Goal: Transaction & Acquisition: Purchase product/service

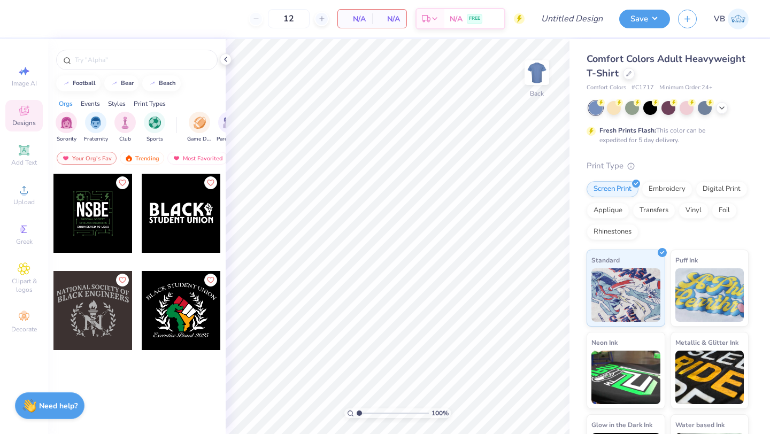
click at [257, 17] on div "12" at bounding box center [289, 18] width 80 height 19
click at [330, 14] on div "12 N/A Per Item N/A Total Est. Delivery N/A FREE" at bounding box center [276, 18] width 495 height 37
click at [321, 19] on line at bounding box center [321, 19] width 4 height 0
click at [259, 17] on icon at bounding box center [255, 18] width 7 height 7
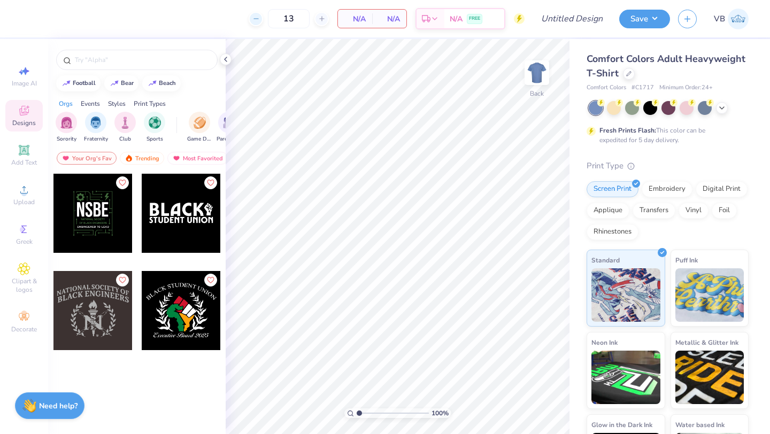
type input "12"
click at [259, 17] on div "12" at bounding box center [289, 18] width 80 height 19
click at [654, 107] on div at bounding box center [650, 107] width 14 height 14
click at [719, 105] on icon at bounding box center [721, 107] width 9 height 9
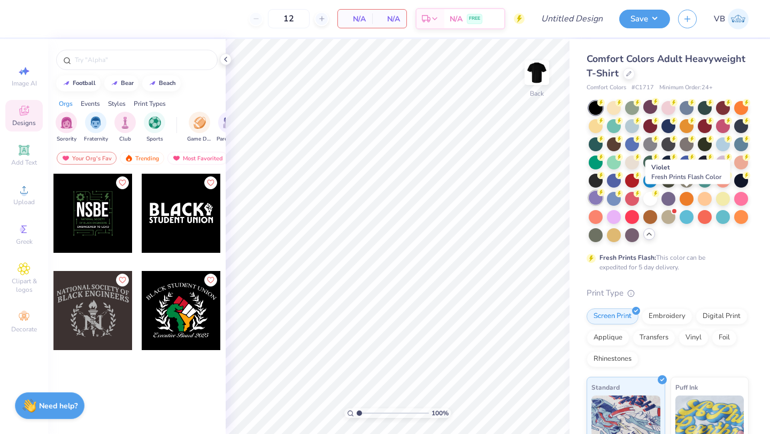
click at [602, 197] on div at bounding box center [595, 198] width 14 height 14
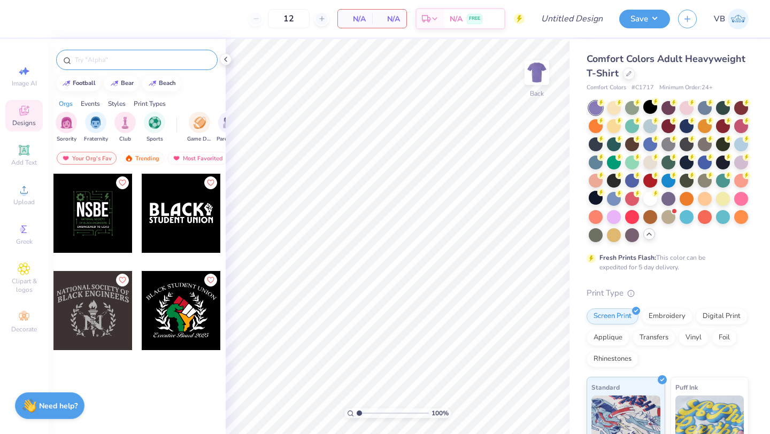
click at [127, 56] on input "text" at bounding box center [142, 60] width 137 height 11
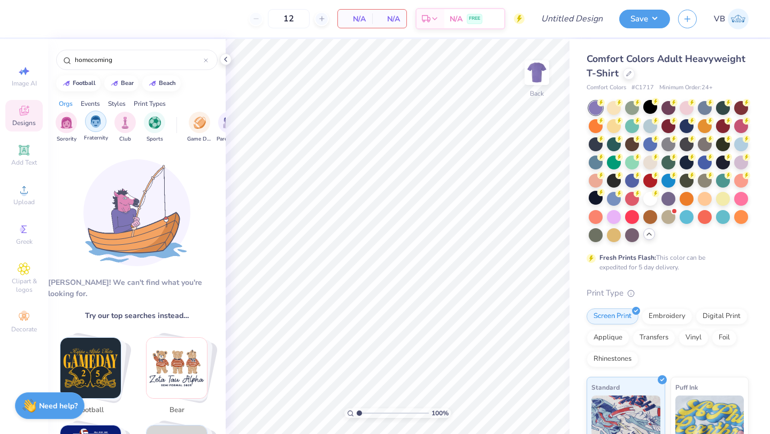
click at [95, 118] on img "filter for Fraternity" at bounding box center [96, 121] width 12 height 12
click at [95, 118] on img "filter for Sorority" at bounding box center [96, 123] width 12 height 12
click at [114, 64] on input "homecoming" at bounding box center [139, 60] width 130 height 11
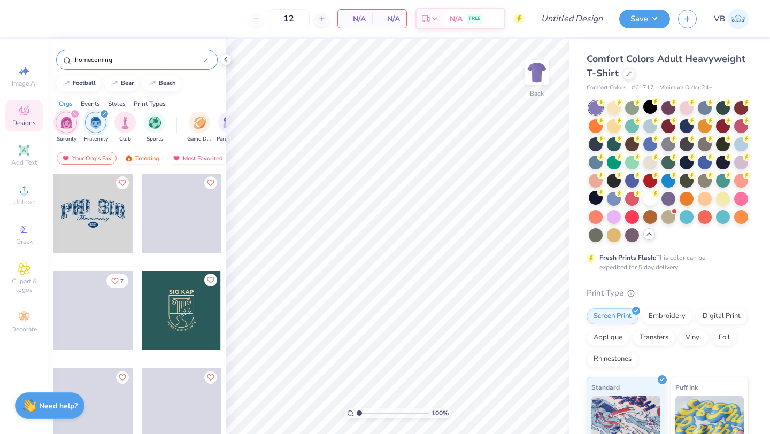
click at [77, 58] on input "homecoming" at bounding box center [139, 60] width 130 height 11
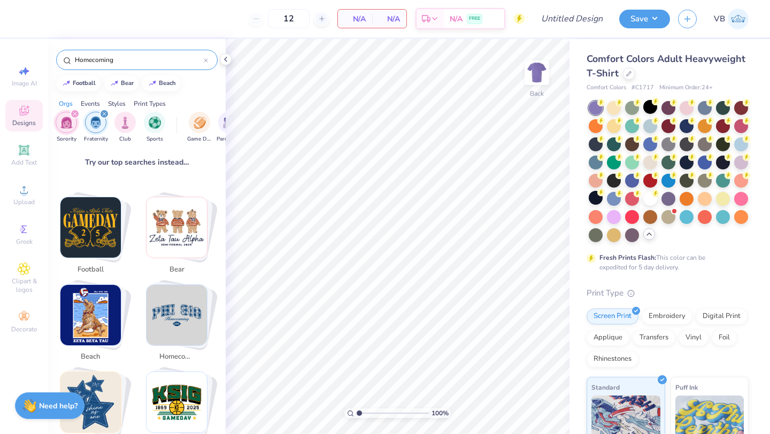
scroll to position [161, 0]
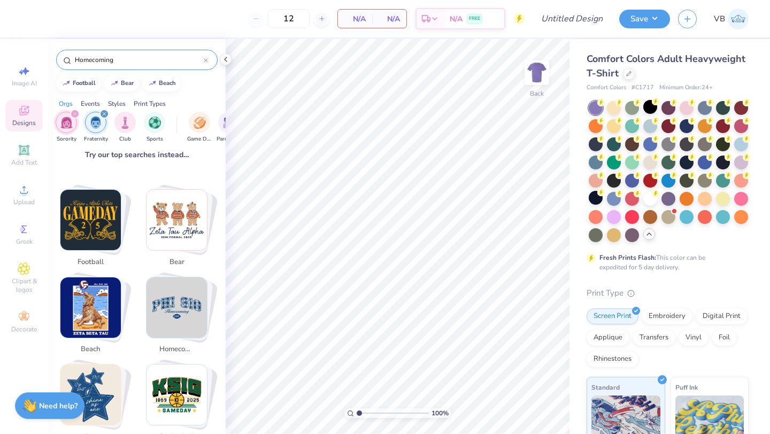
click at [110, 197] on img "Stack Card Button football" at bounding box center [90, 220] width 60 height 60
click at [168, 328] on div "homecoming" at bounding box center [179, 318] width 81 height 82
type input "homecoming"
click at [177, 292] on img "Stack Card Button homecoming" at bounding box center [176, 307] width 60 height 60
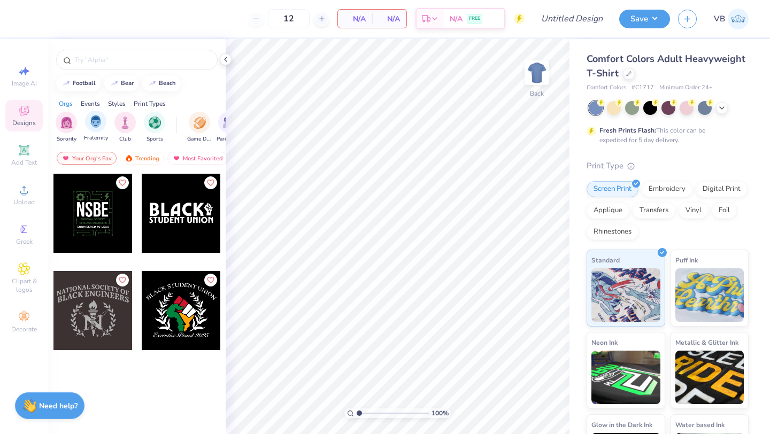
click at [96, 135] on span "Fraternity" at bounding box center [96, 138] width 24 height 8
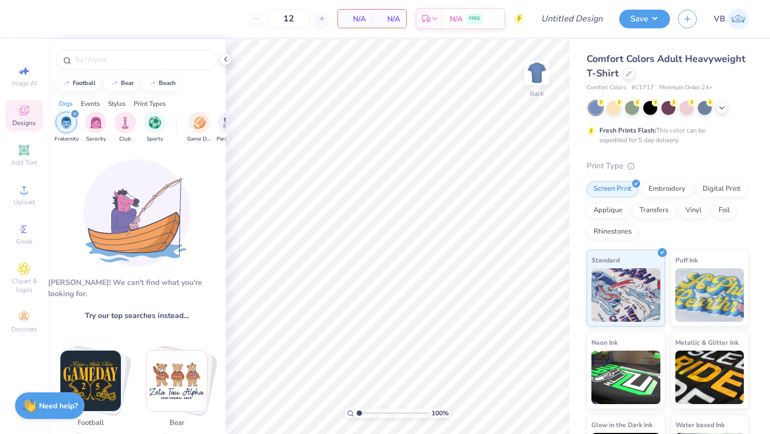
click at [94, 378] on img "Stack Card Button football" at bounding box center [90, 381] width 60 height 60
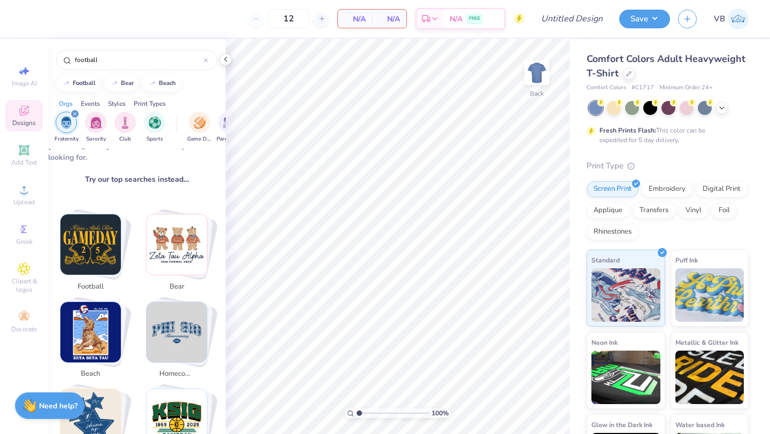
scroll to position [239, 0]
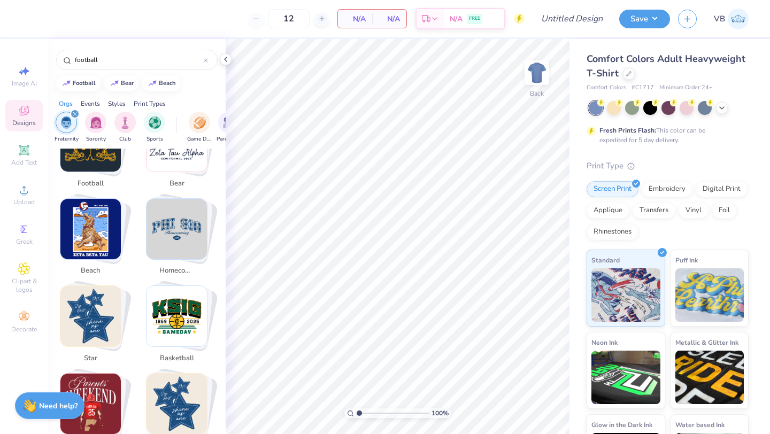
click at [173, 214] on img "Stack Card Button homecoming" at bounding box center [176, 229] width 60 height 60
type input "homecoming"
click at [168, 211] on img "Stack Card Button homecoming" at bounding box center [176, 229] width 60 height 60
click at [168, 219] on img "Stack Card Button homecoming" at bounding box center [176, 229] width 60 height 60
click at [179, 238] on img "Stack Card Button homecoming" at bounding box center [176, 229] width 60 height 60
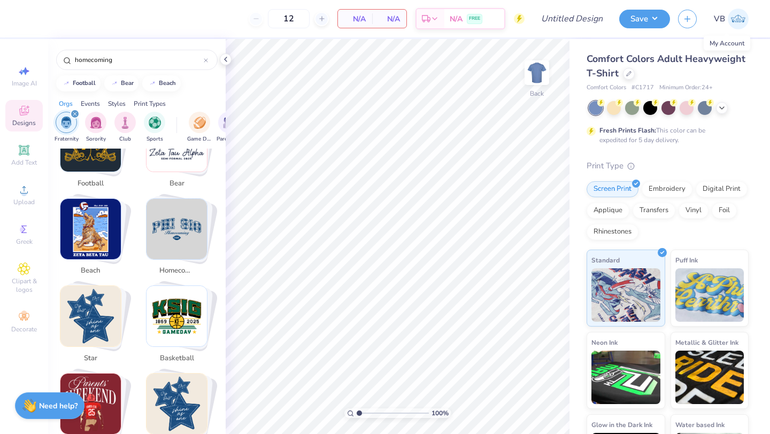
click at [725, 19] on link "VB" at bounding box center [730, 19] width 35 height 21
click at [634, 69] on div at bounding box center [629, 73] width 12 height 12
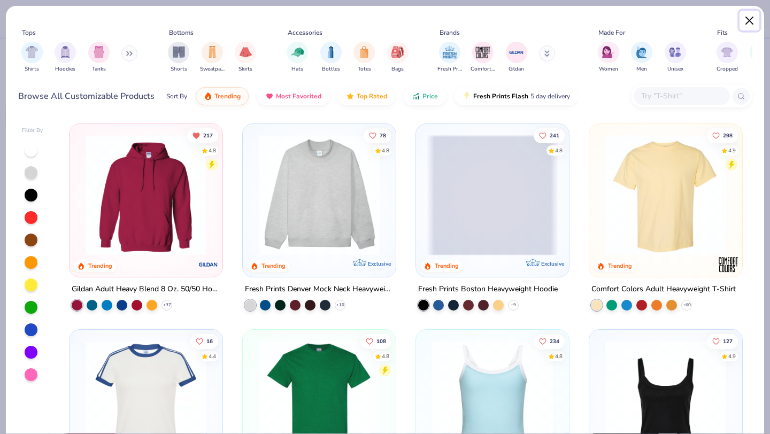
click at [744, 24] on button "Close" at bounding box center [749, 21] width 20 height 20
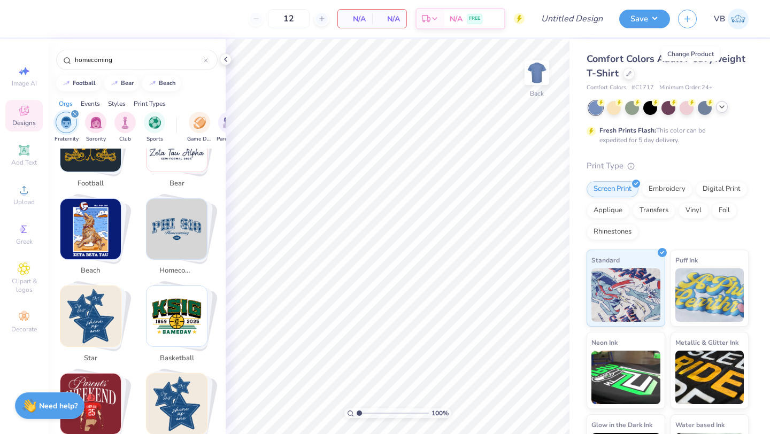
click at [722, 106] on icon at bounding box center [721, 107] width 9 height 9
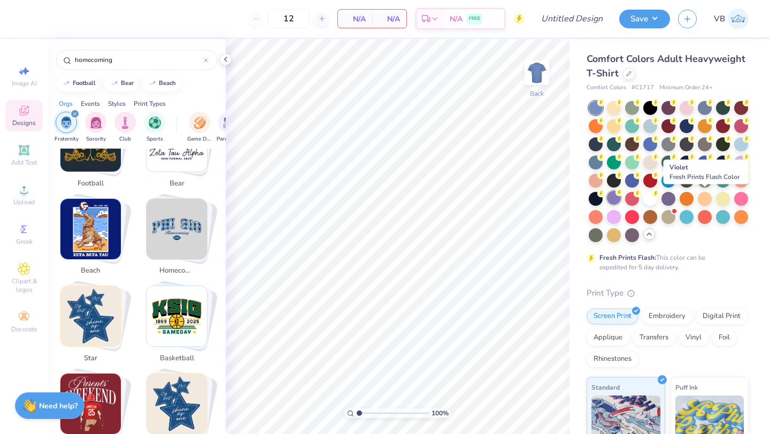
click at [620, 197] on div at bounding box center [614, 198] width 14 height 14
click at [165, 245] on img "Stack Card Button homecoming" at bounding box center [176, 229] width 60 height 60
click at [174, 212] on img "Stack Card Button homecoming" at bounding box center [176, 229] width 60 height 60
